Goal: Task Accomplishment & Management: Use online tool/utility

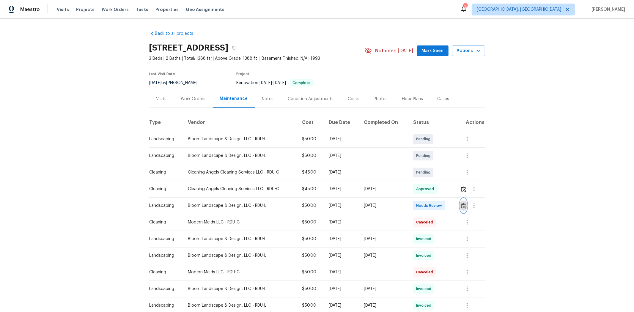
click at [341, 199] on img "button" at bounding box center [463, 206] width 5 height 6
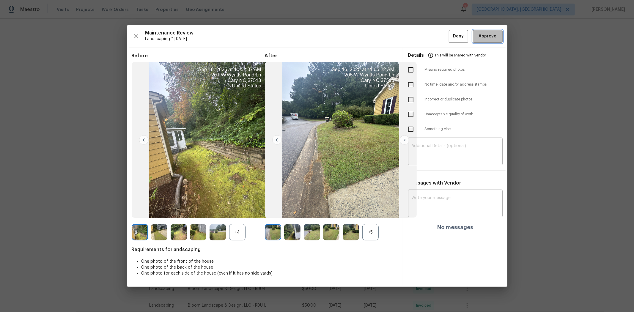
click at [341, 36] on span "Approve" at bounding box center [488, 36] width 18 height 7
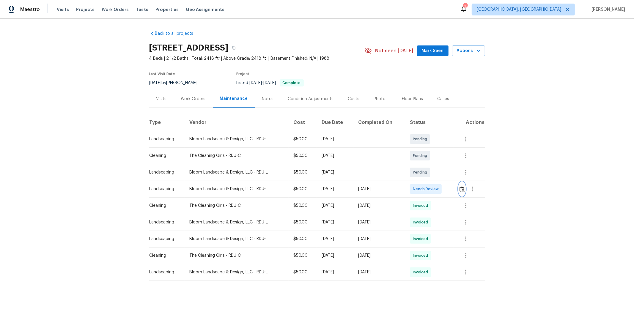
click at [451, 191] on img "button" at bounding box center [461, 189] width 5 height 6
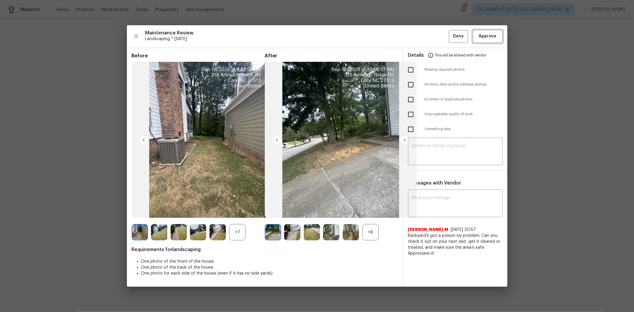
click at [451, 34] on span "Approve" at bounding box center [488, 36] width 18 height 7
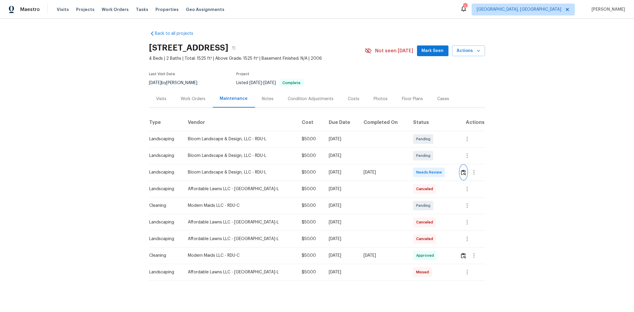
click at [451, 175] on button "button" at bounding box center [463, 172] width 7 height 14
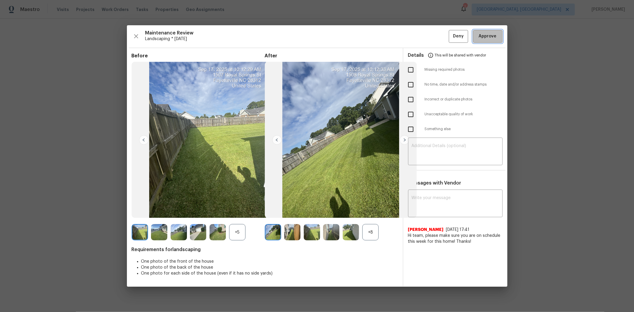
click at [451, 38] on span "Approve" at bounding box center [488, 36] width 18 height 7
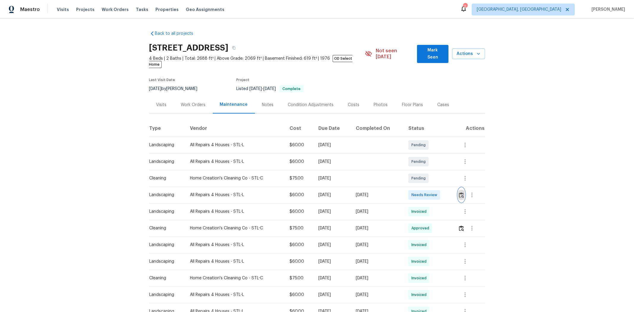
click at [451, 192] on img "button" at bounding box center [461, 195] width 5 height 6
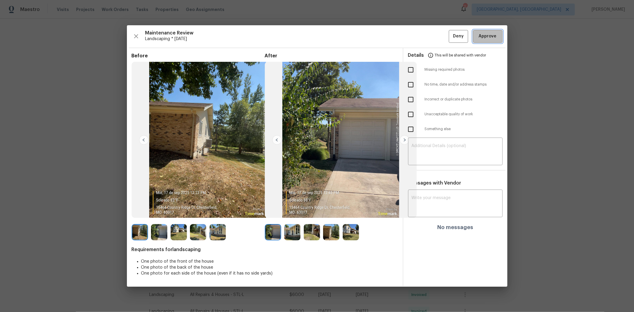
click at [451, 34] on span "Approve" at bounding box center [488, 36] width 18 height 7
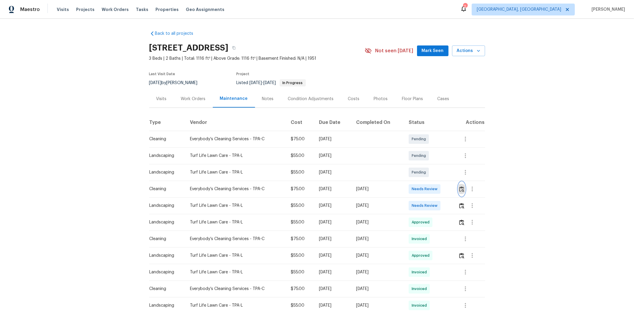
click at [451, 186] on img "button" at bounding box center [461, 189] width 5 height 6
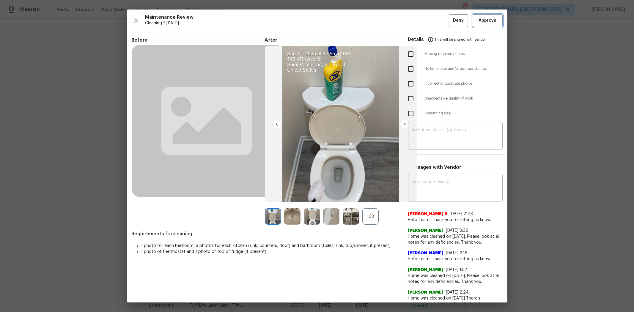
click at [451, 22] on span "Approve" at bounding box center [488, 20] width 18 height 7
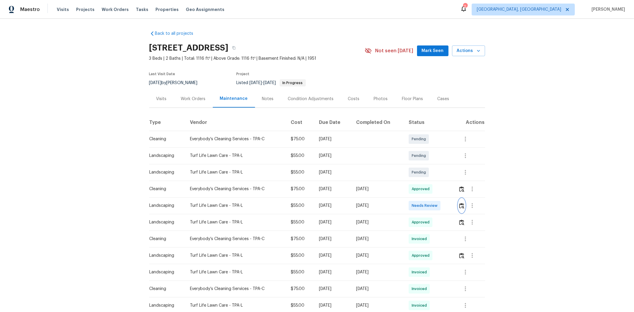
click at [451, 207] on img "button" at bounding box center [461, 206] width 5 height 6
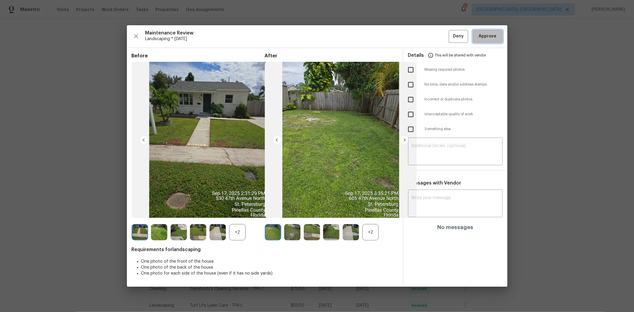
click at [451, 33] on span "Approve" at bounding box center [488, 36] width 18 height 7
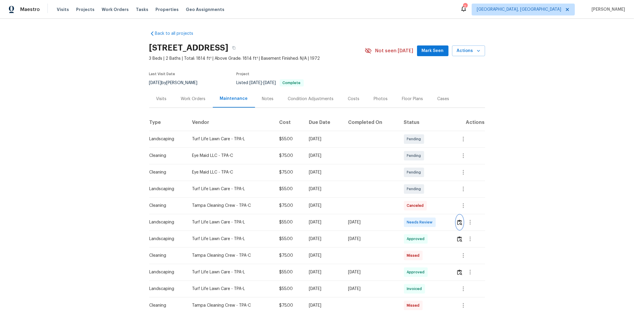
click at [451, 209] on img "button" at bounding box center [459, 223] width 5 height 6
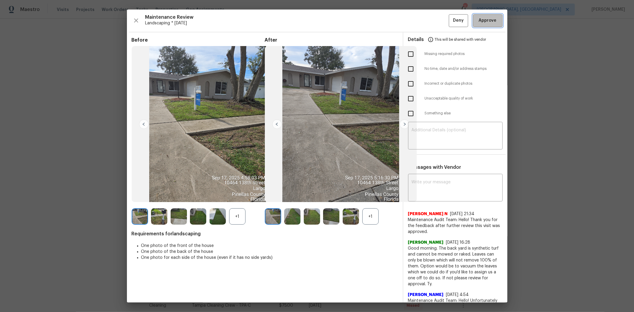
click at [451, 22] on span "Approve" at bounding box center [488, 20] width 18 height 7
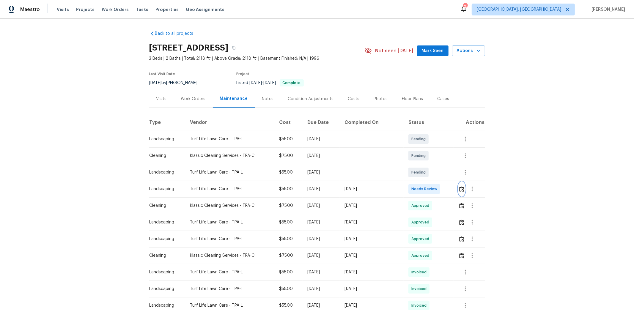
click at [451, 193] on button "button" at bounding box center [461, 189] width 7 height 14
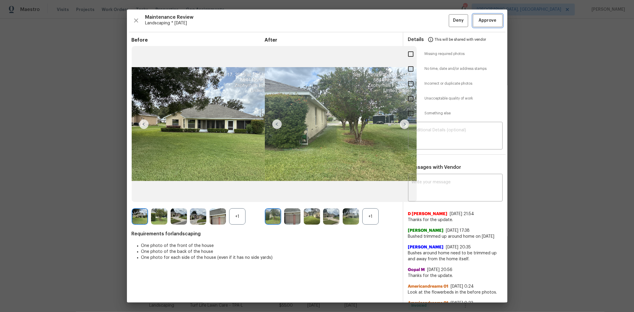
click at [451, 22] on span "Approve" at bounding box center [488, 20] width 18 height 7
